Goal: Task Accomplishment & Management: Manage account settings

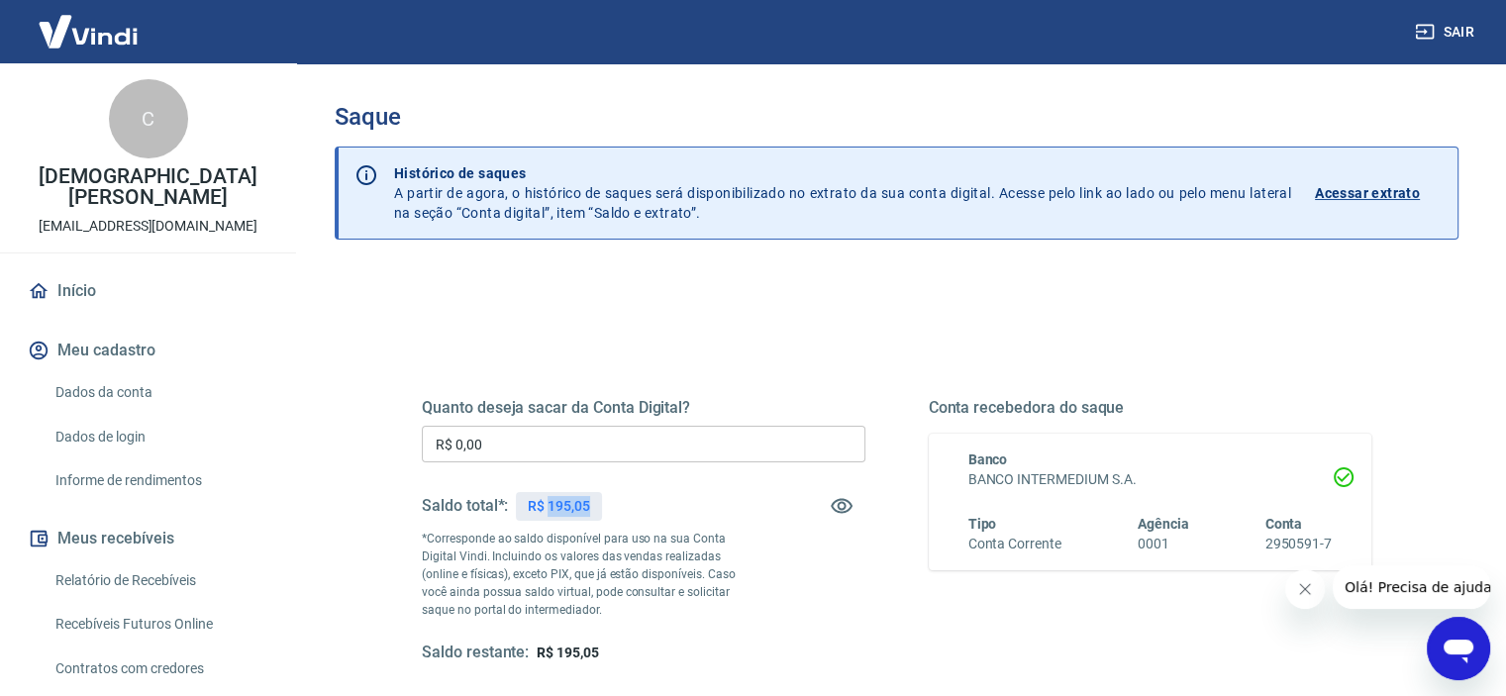
drag, startPoint x: 547, startPoint y: 503, endPoint x: 595, endPoint y: 505, distance: 48.6
click at [595, 505] on div "R$ 195,05" at bounding box center [559, 506] width 86 height 29
copy p "195,05"
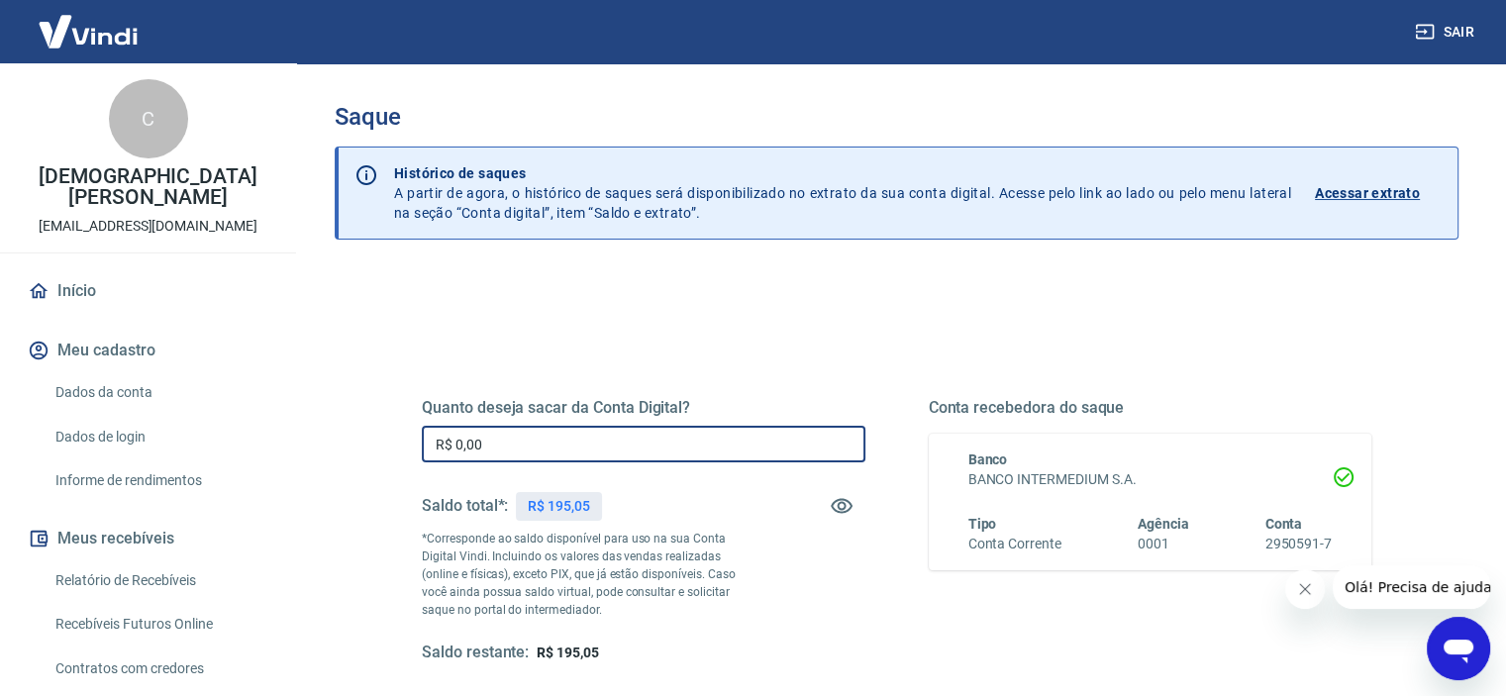
drag, startPoint x: 520, startPoint y: 439, endPoint x: 364, endPoint y: 434, distance: 155.6
click at [364, 434] on div "Quanto deseja sacar da Conta Digital? R$ 0,00 ​ Saldo total*: R$ 195,05 *Corres…" at bounding box center [897, 625] width 1124 height 708
paste input "195,05"
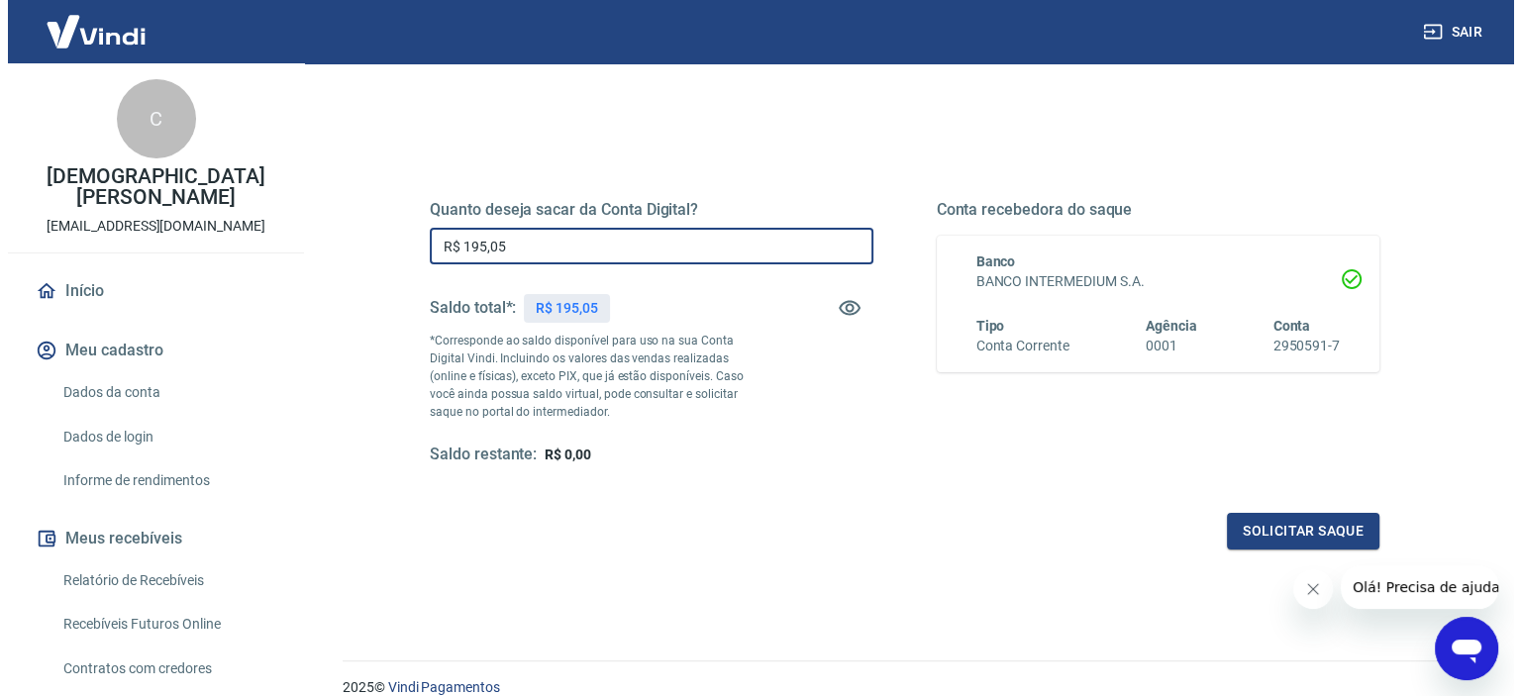
scroll to position [281, 0]
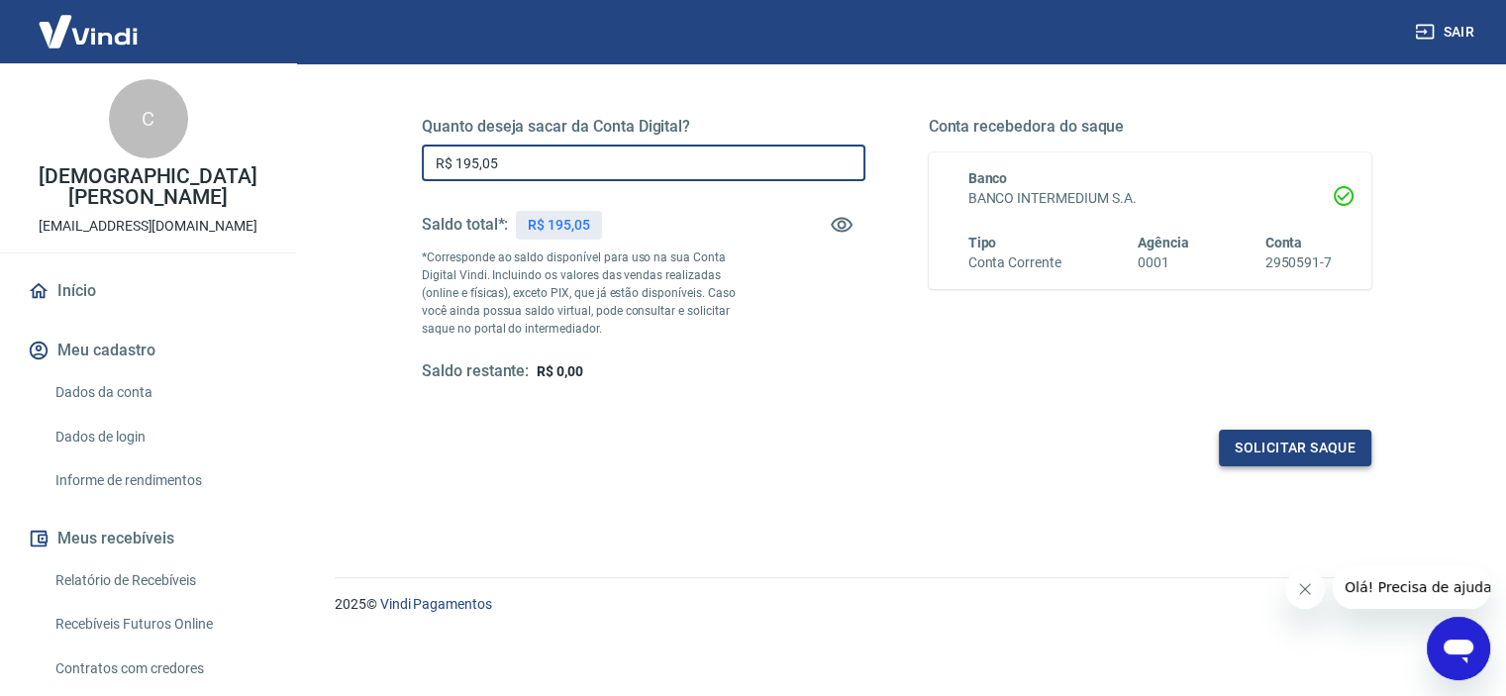
type input "R$ 195,05"
click at [1315, 442] on button "Solicitar saque" at bounding box center [1295, 448] width 153 height 37
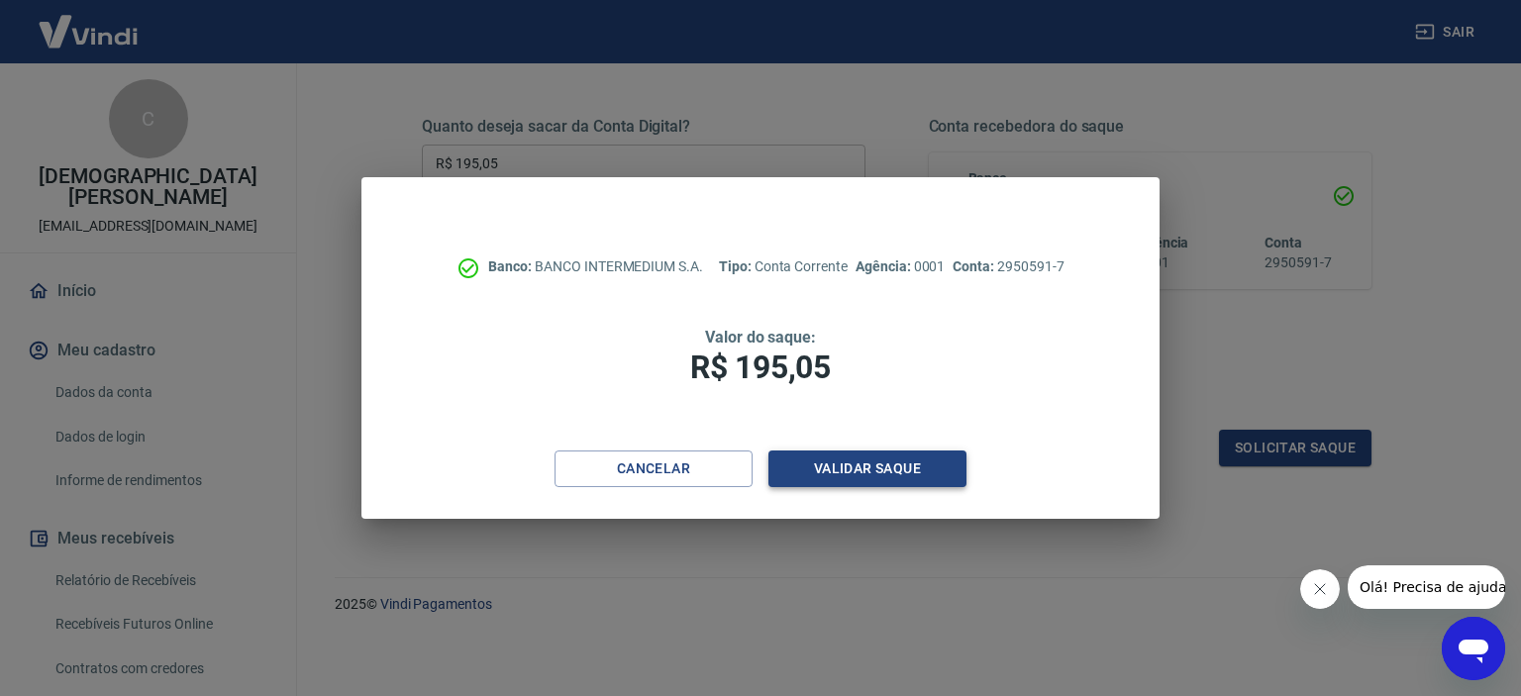
click at [845, 472] on button "Validar saque" at bounding box center [868, 469] width 198 height 37
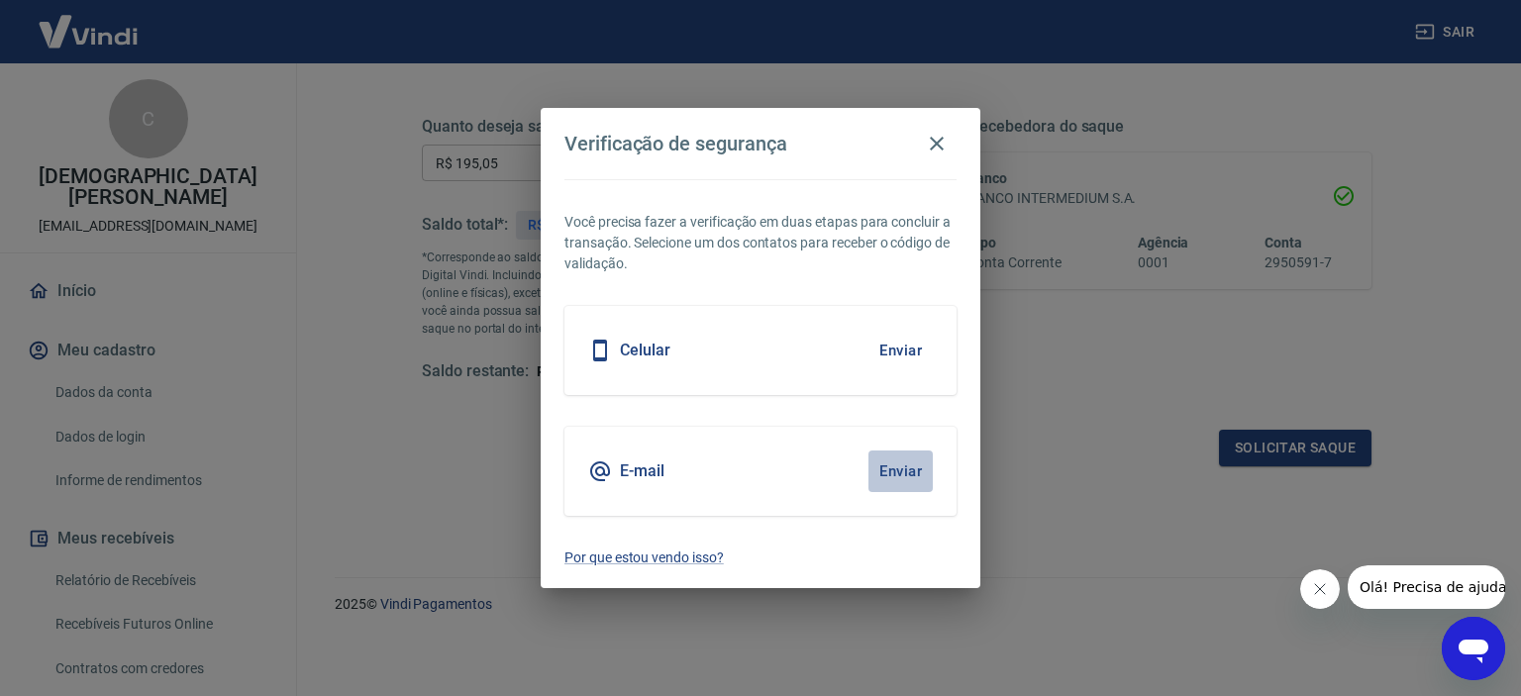
click at [885, 473] on button "Enviar" at bounding box center [901, 472] width 64 height 42
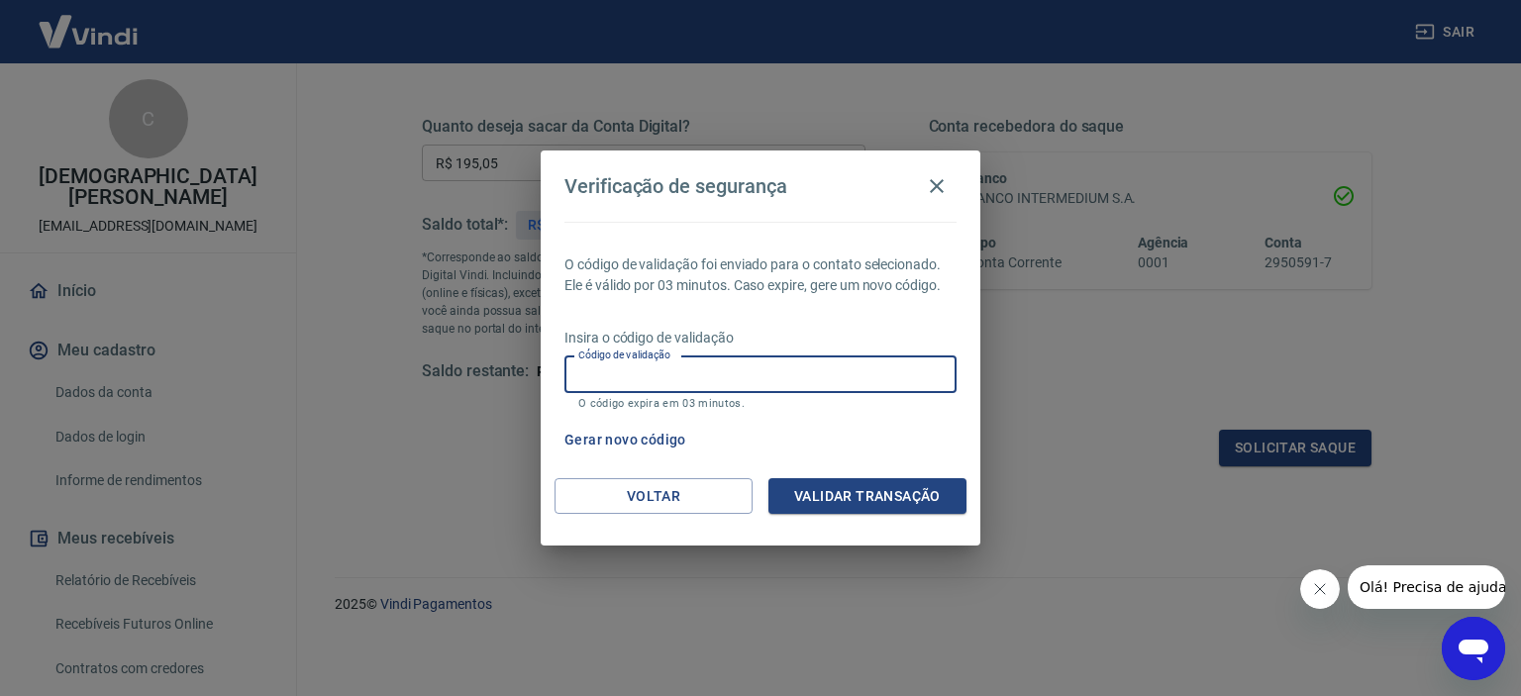
click at [852, 369] on input "Código de validação" at bounding box center [761, 375] width 392 height 37
type input "970746"
click at [862, 490] on button "Validar transação" at bounding box center [868, 496] width 198 height 37
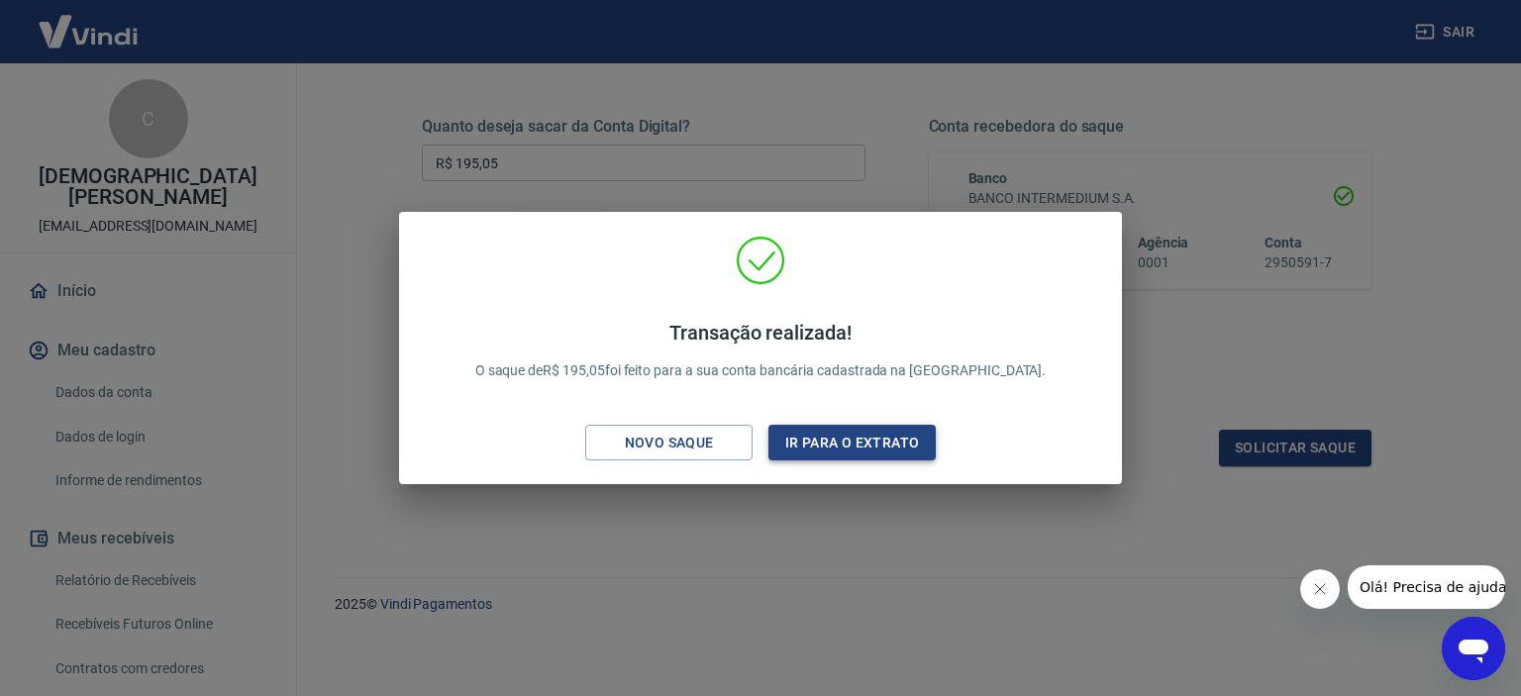
click at [846, 447] on button "Ir para o extrato" at bounding box center [852, 443] width 167 height 37
